Goal: Information Seeking & Learning: Learn about a topic

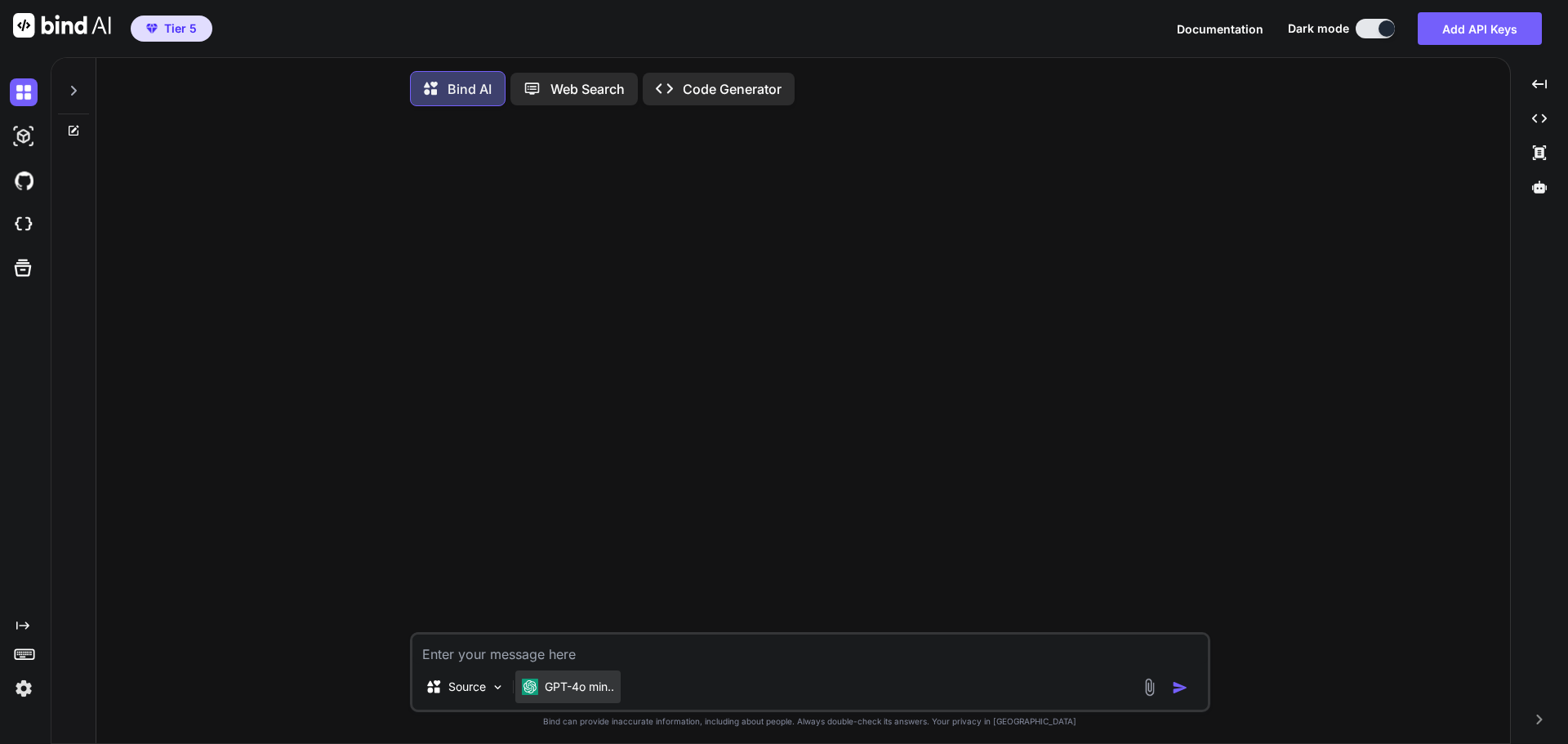
click at [612, 696] on p "GPT-4o min.." at bounding box center [579, 688] width 70 height 16
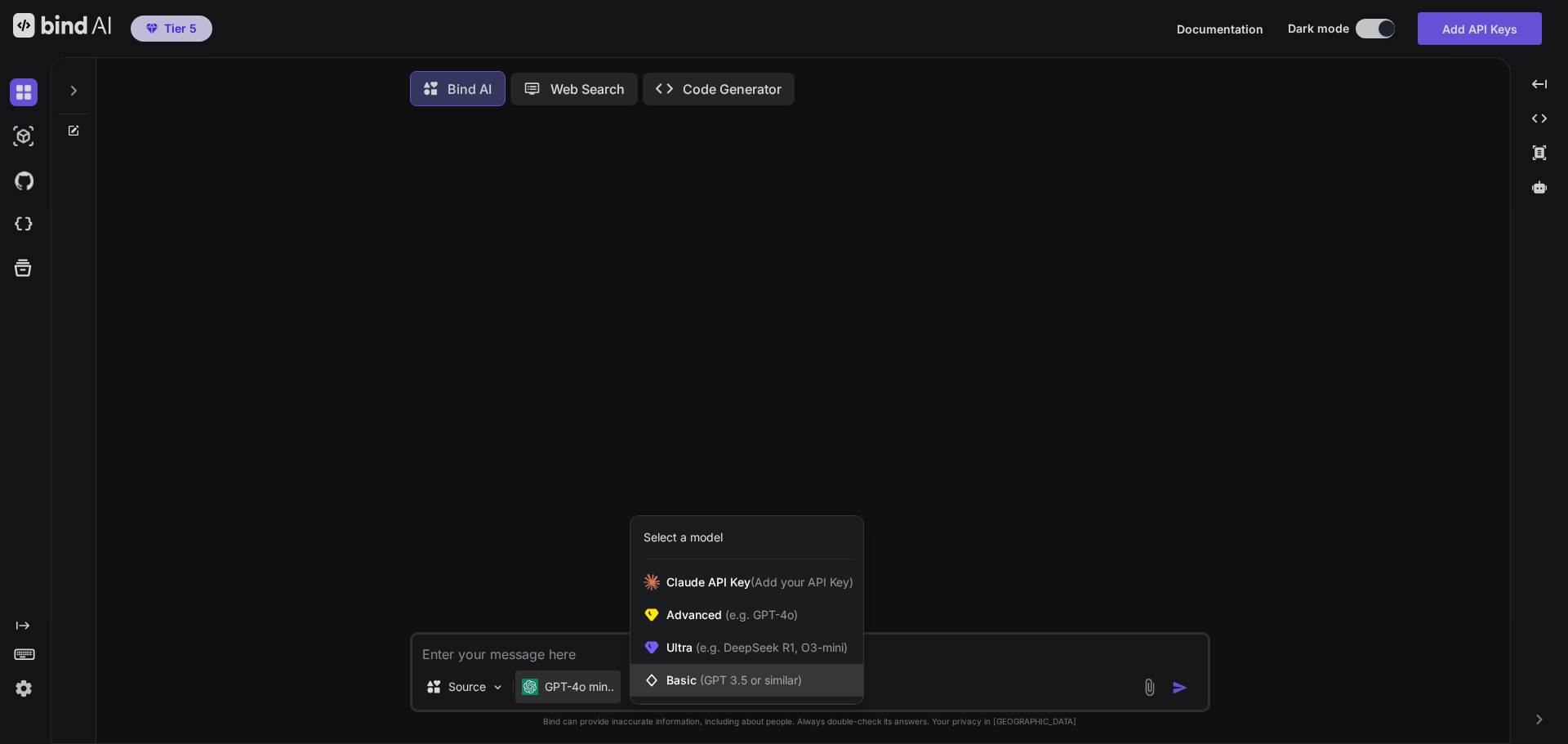
click at [720, 681] on span "(GPT 3.5 or similar)" at bounding box center [751, 680] width 102 height 14
type textarea "x"
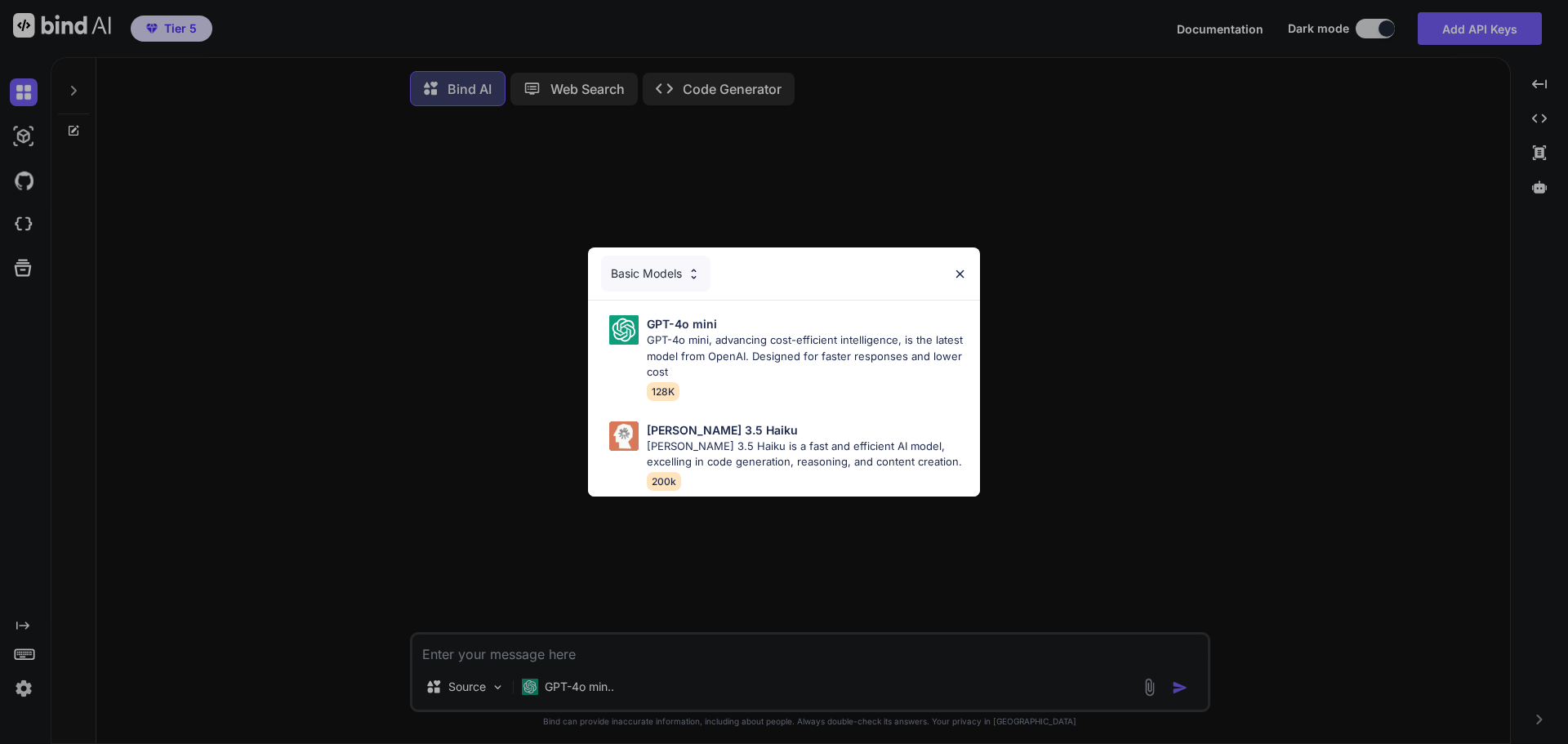
click at [663, 269] on div "Basic Models" at bounding box center [656, 273] width 110 height 36
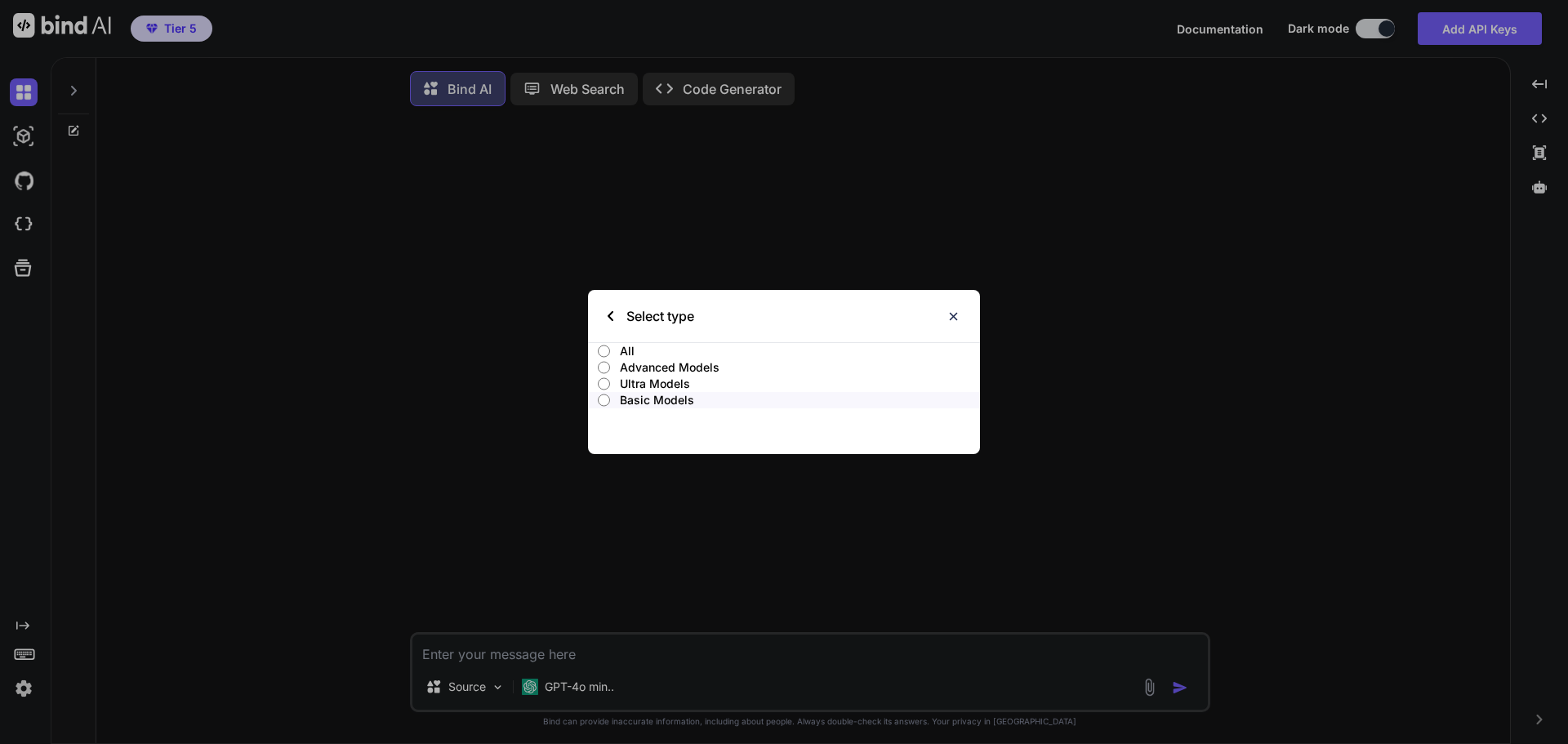
click at [602, 347] on input "All" at bounding box center [604, 351] width 12 height 13
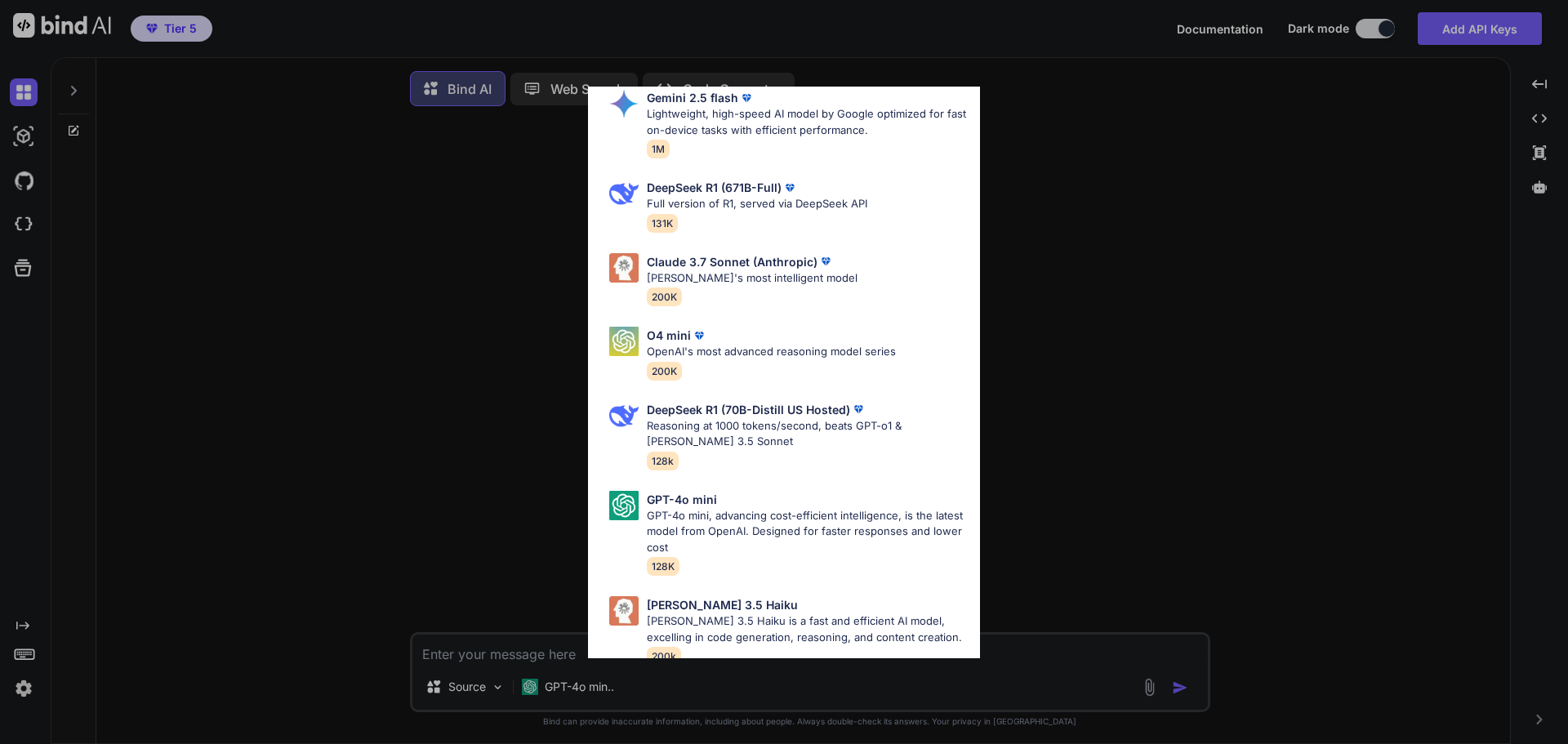
scroll to position [800, 0]
click at [450, 328] on div "All GPT-4.1 GPT-4.1 is an advanced AI language model by OpenAI, offering improv…" at bounding box center [784, 372] width 1568 height 744
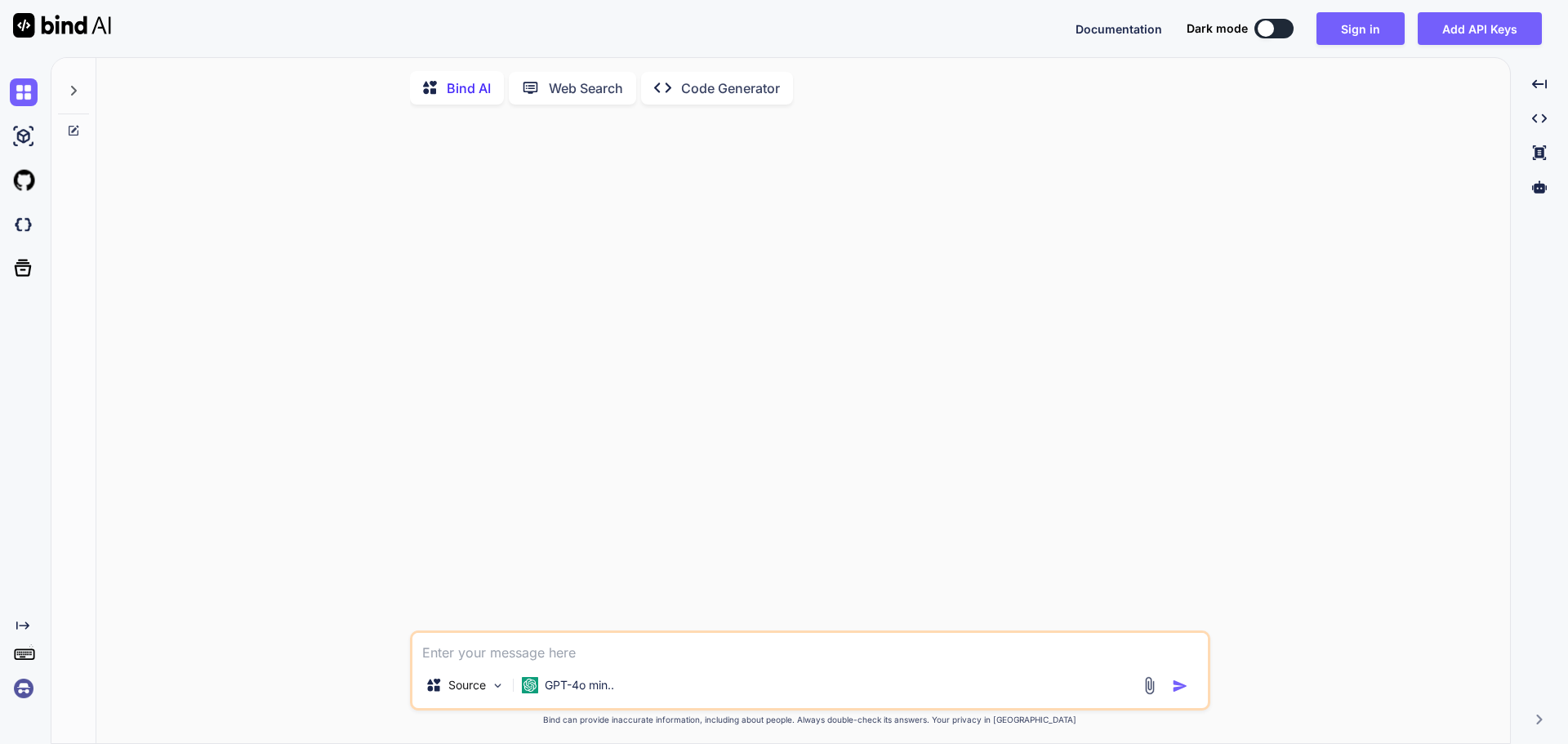
type textarea "x"
click at [1369, 27] on button "Sign in" at bounding box center [1360, 29] width 88 height 33
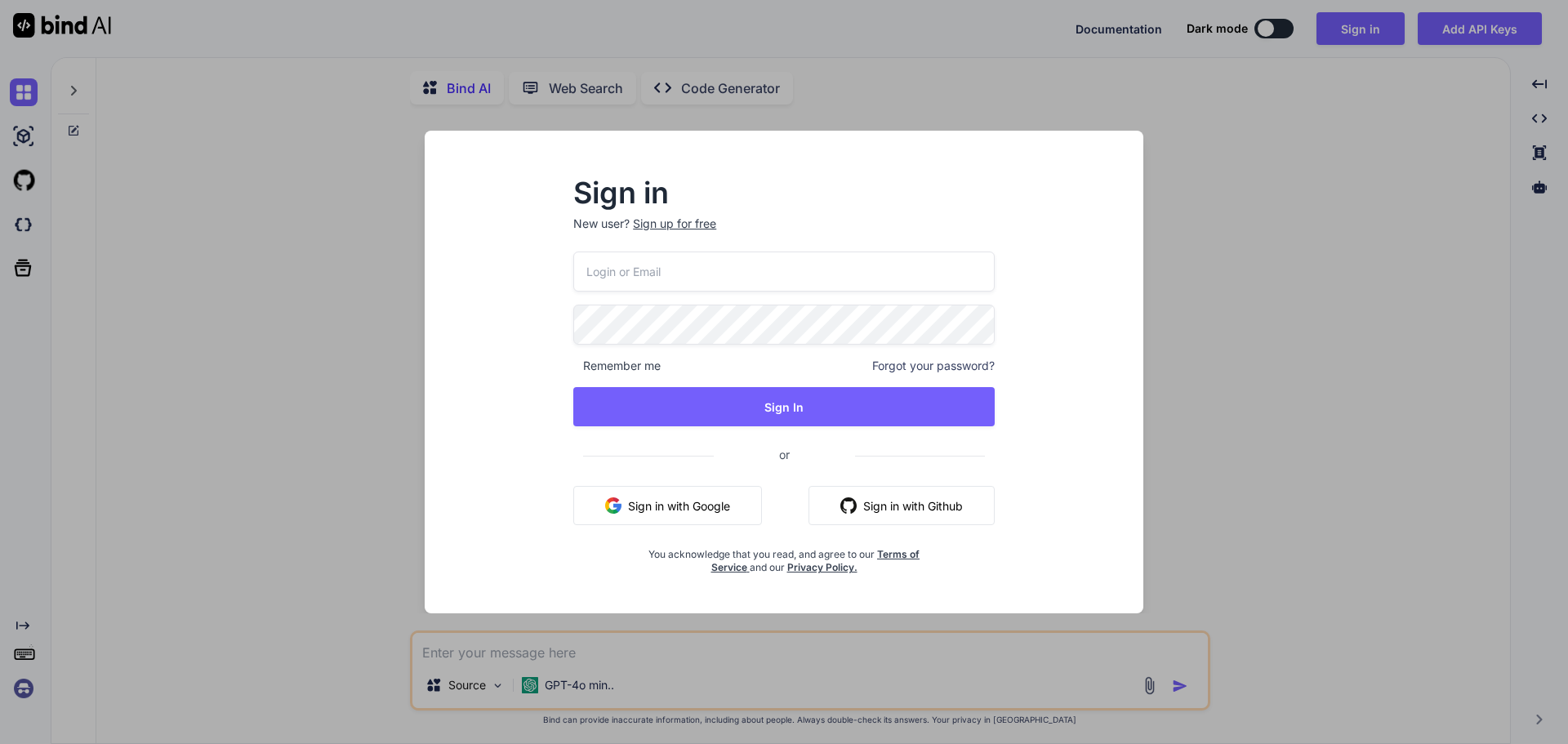
click at [675, 508] on button "Sign in with Google" at bounding box center [667, 506] width 189 height 39
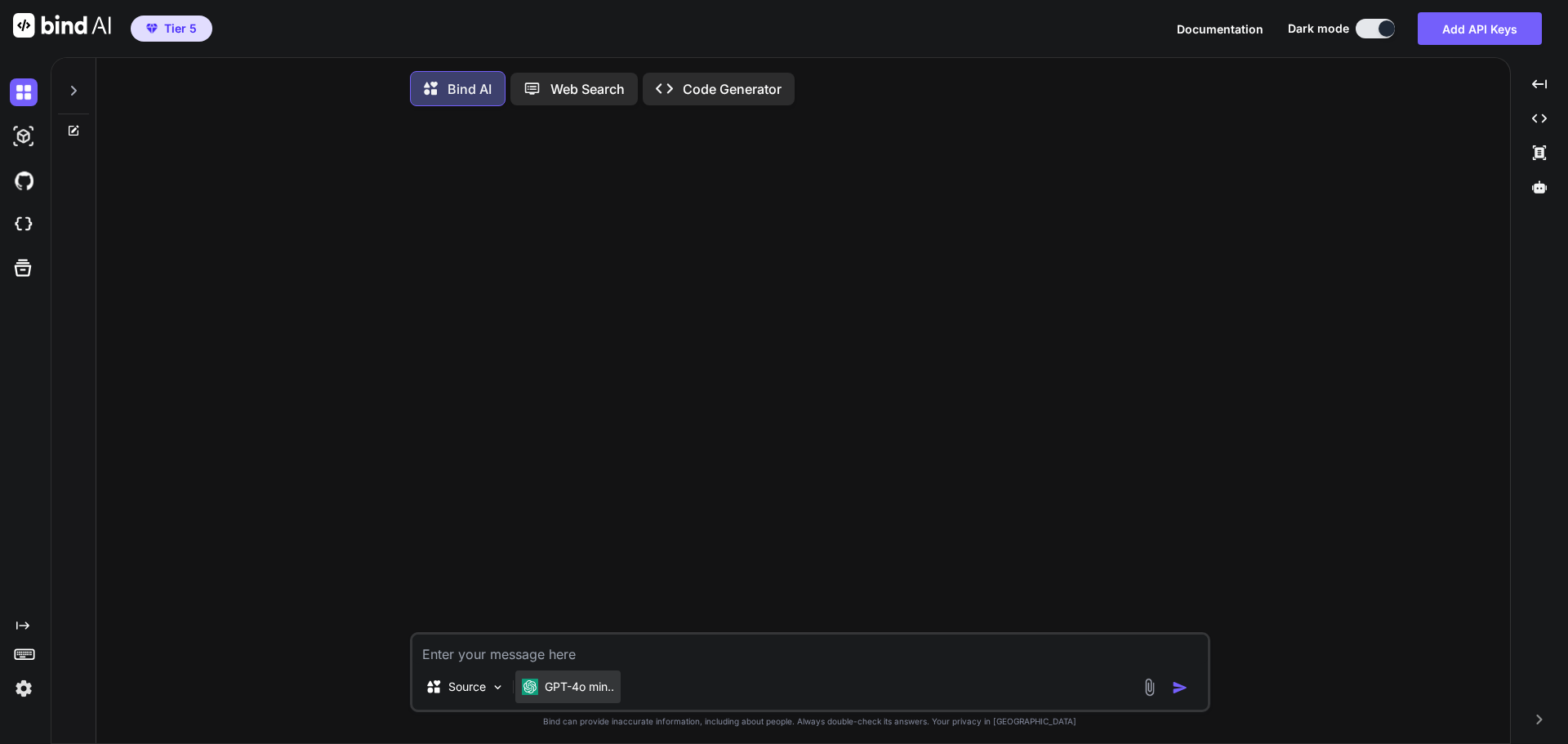
click at [568, 689] on p "GPT-4o min.." at bounding box center [579, 688] width 70 height 16
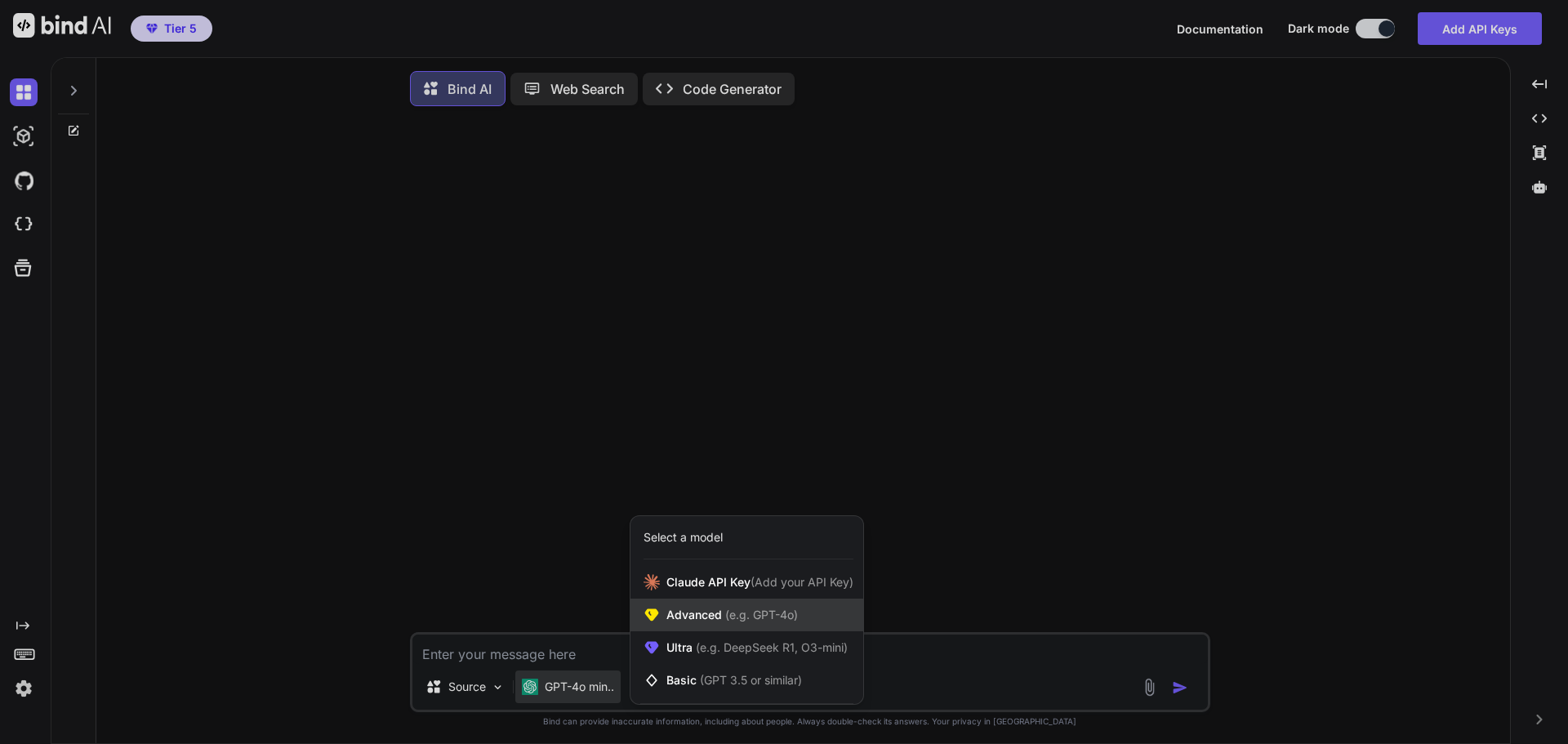
click at [691, 629] on div "Advanced (e.g. GPT-4o)" at bounding box center [747, 615] width 233 height 33
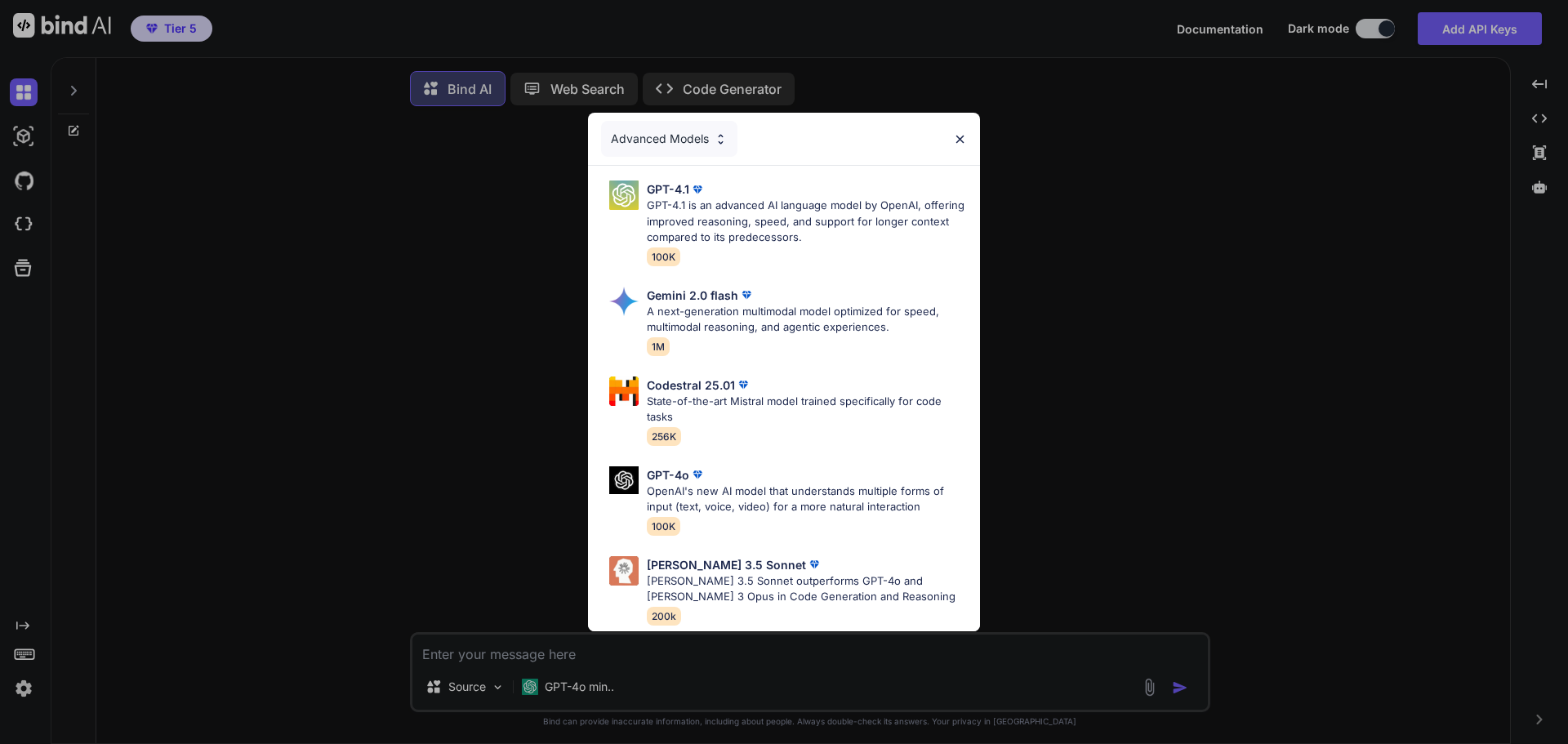
click at [713, 133] on img at bounding box center [720, 139] width 14 height 14
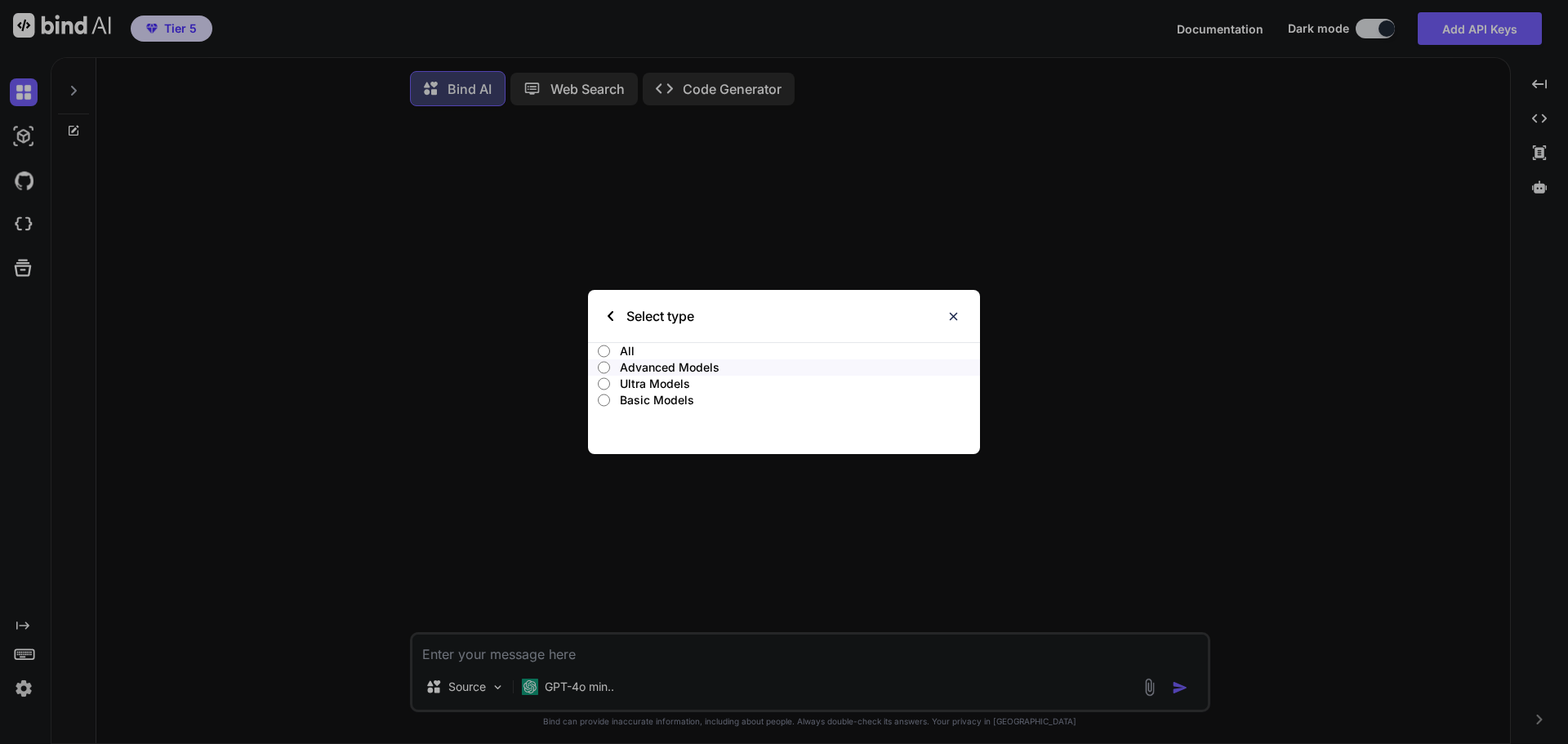
click at [623, 348] on p "All" at bounding box center [800, 351] width 360 height 16
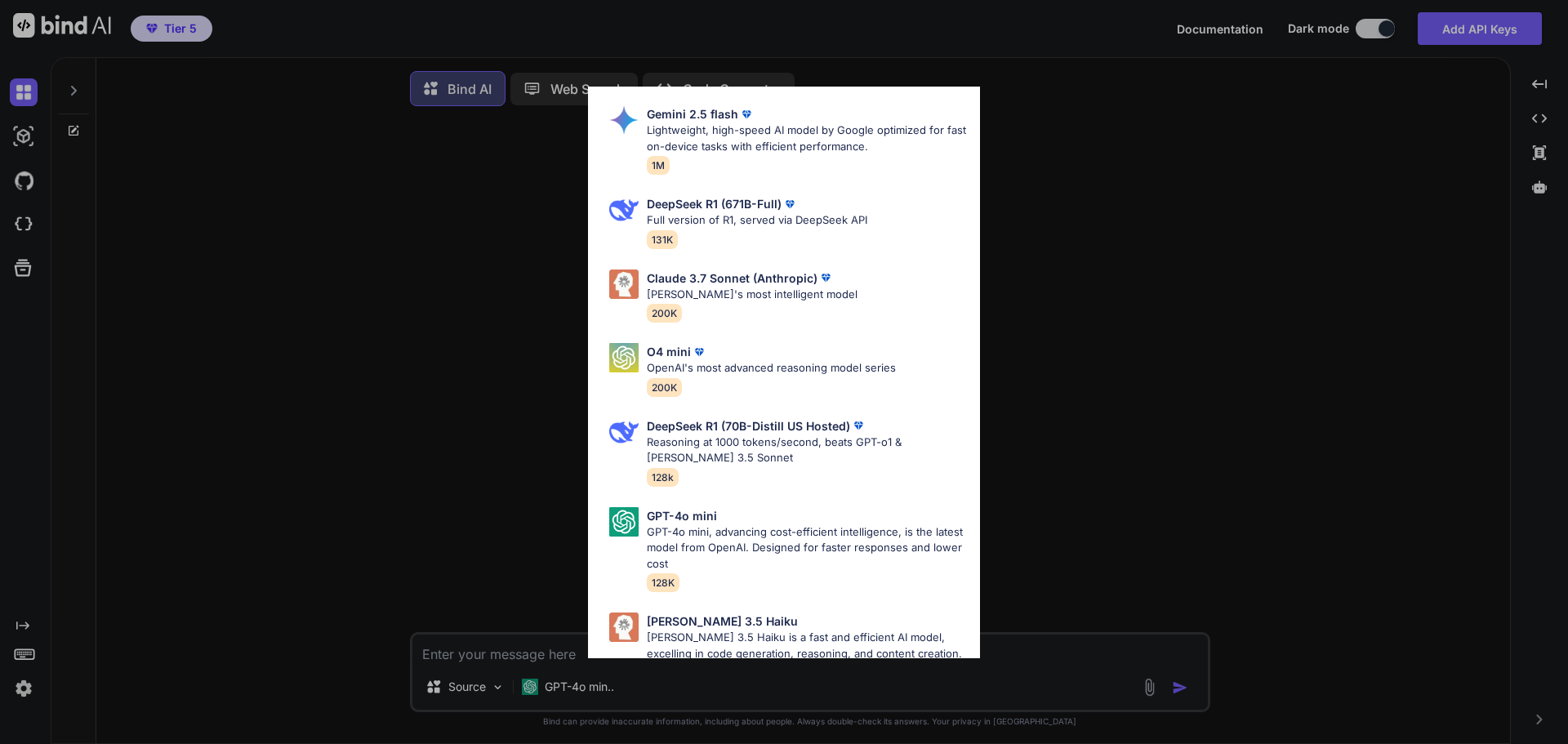
scroll to position [809, 0]
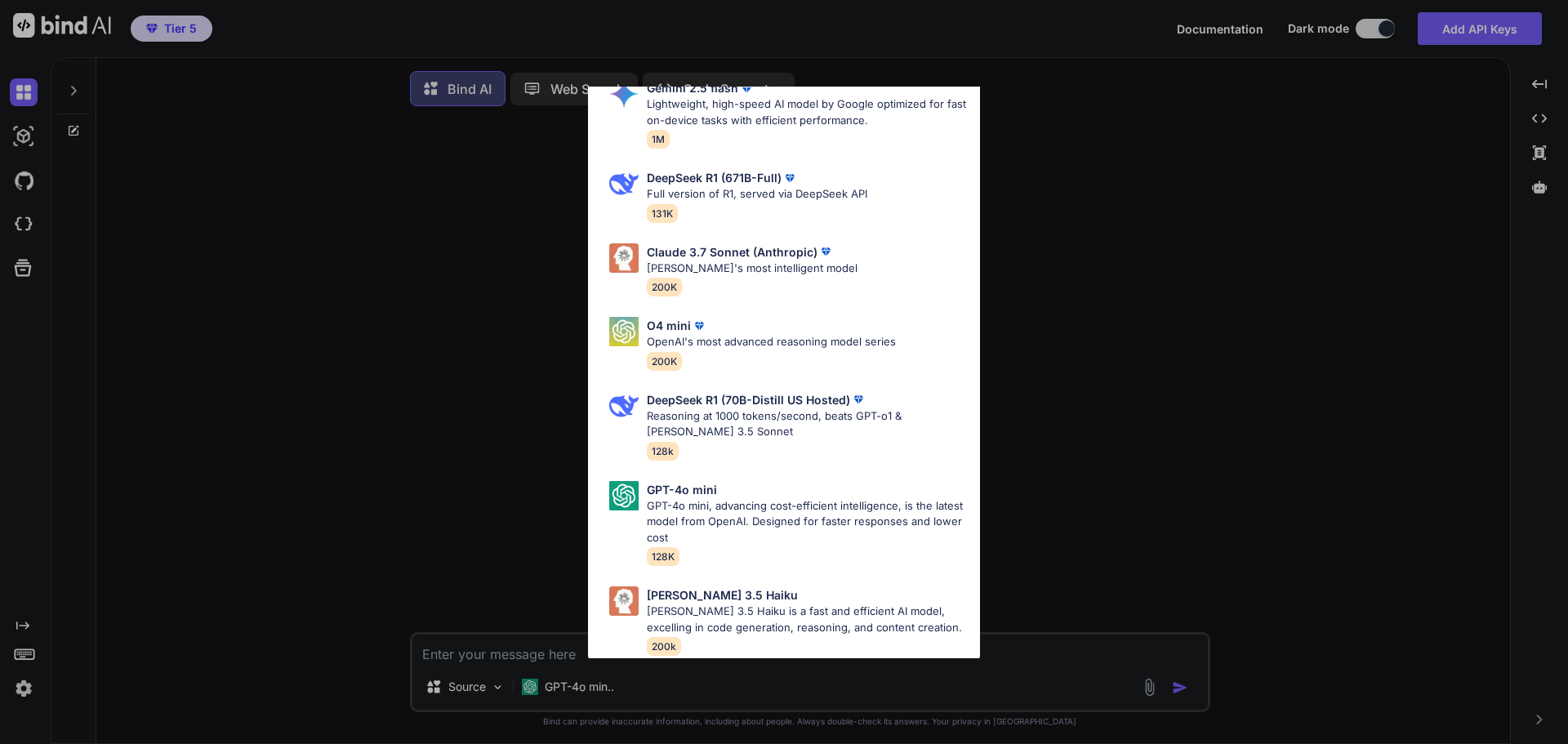
click at [395, 363] on div "All GPT-4.1 GPT-4.1 is an advanced AI language model by OpenAI, offering improv…" at bounding box center [784, 372] width 1568 height 744
